Goal: Check status: Check status

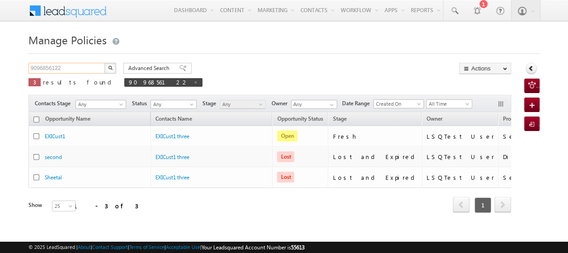
click at [92, 68] on input "9096856122" at bounding box center [66, 68] width 77 height 11
type input "9"
paste input "8764543546"
type input "8764543546"
click at [104, 63] on button "button" at bounding box center [110, 68] width 12 height 11
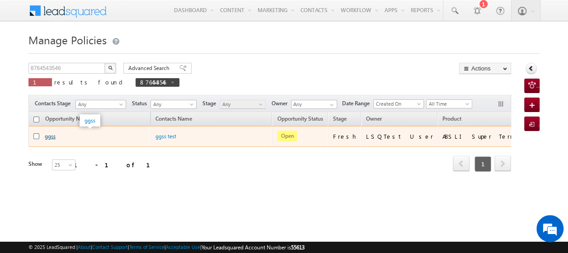
click at [50, 138] on link "ggss" at bounding box center [50, 136] width 11 height 7
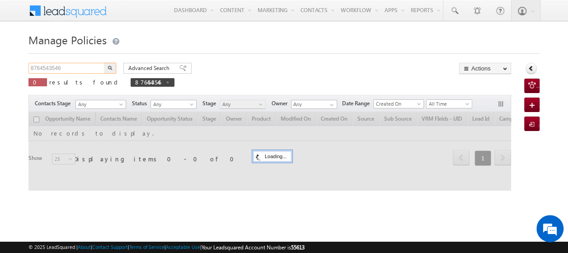
click at [67, 67] on input "8764543546" at bounding box center [66, 68] width 77 height 11
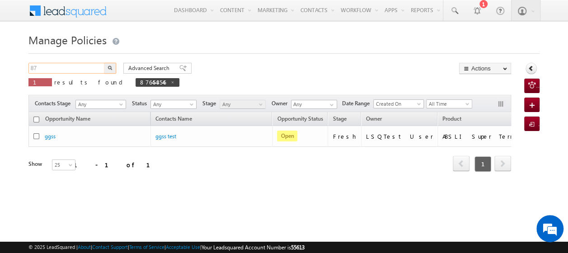
type input "8"
paste input "8887867656"
type input "8887867656"
click at [111, 68] on img "button" at bounding box center [110, 68] width 5 height 5
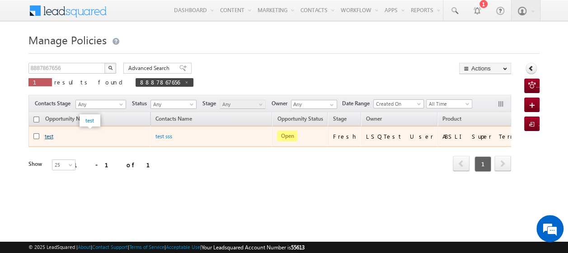
click at [49, 135] on link "test" at bounding box center [49, 136] width 9 height 7
